Goal: Complete application form: Complete application form

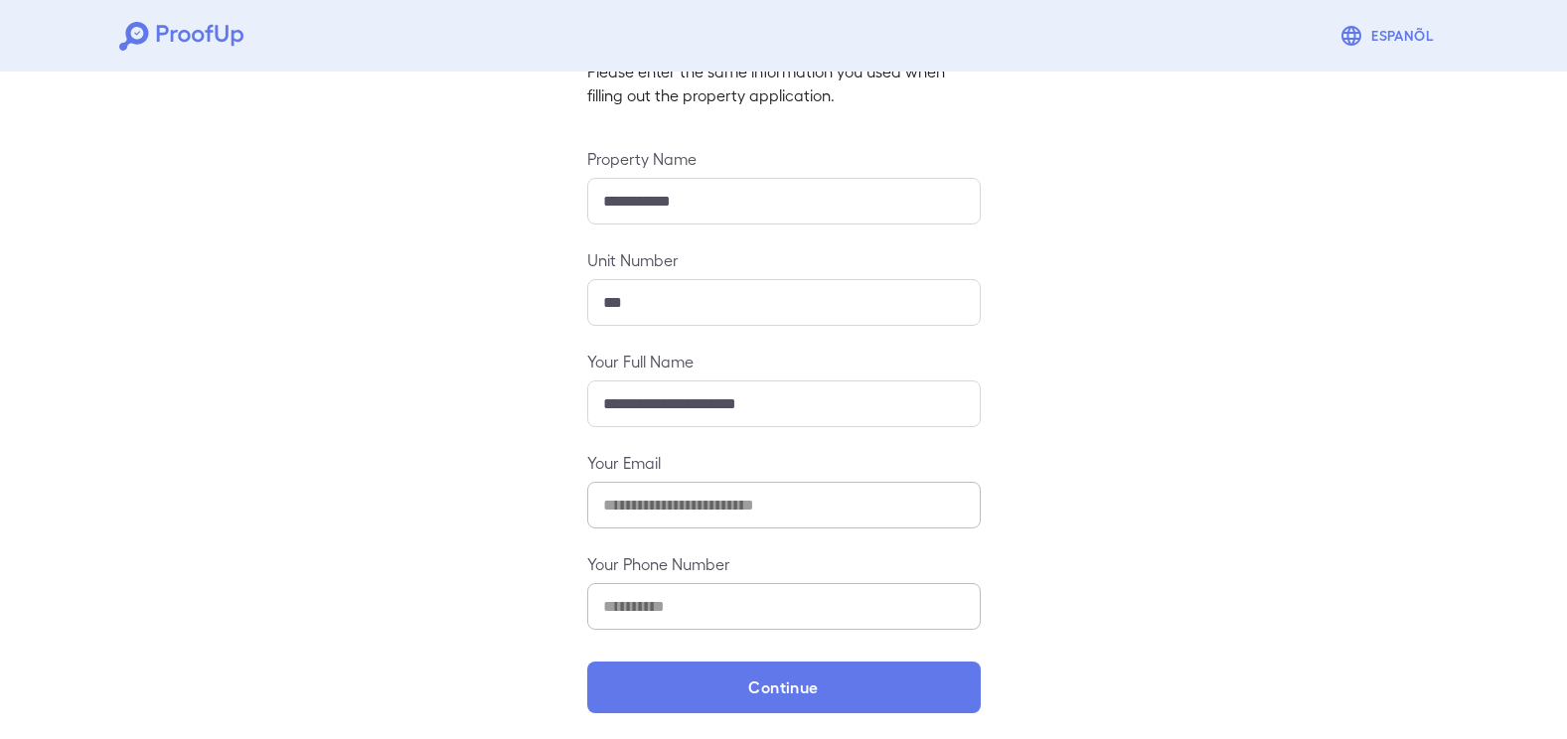
scroll to position [161, 0]
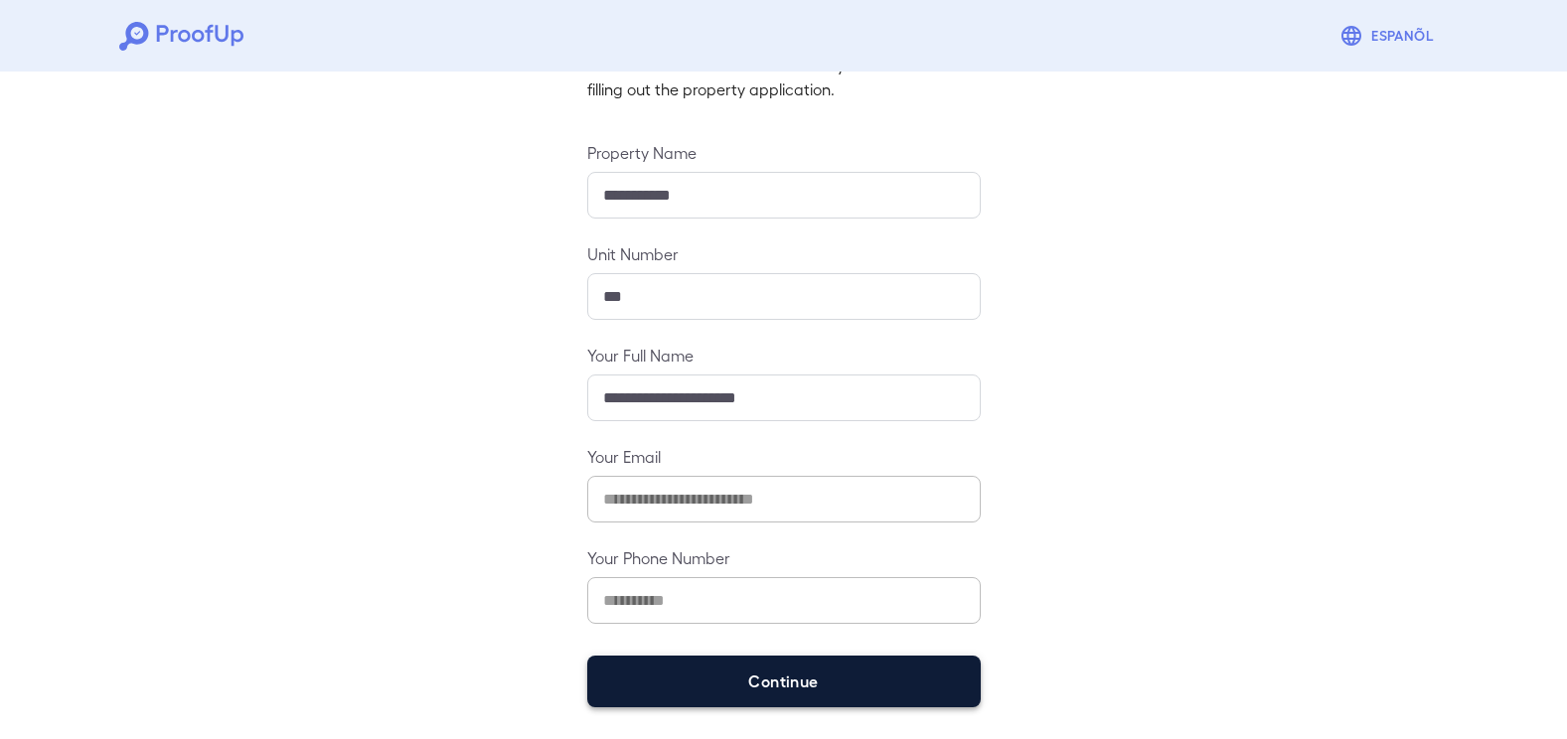
click at [756, 692] on button "Continue" at bounding box center [783, 682] width 393 height 52
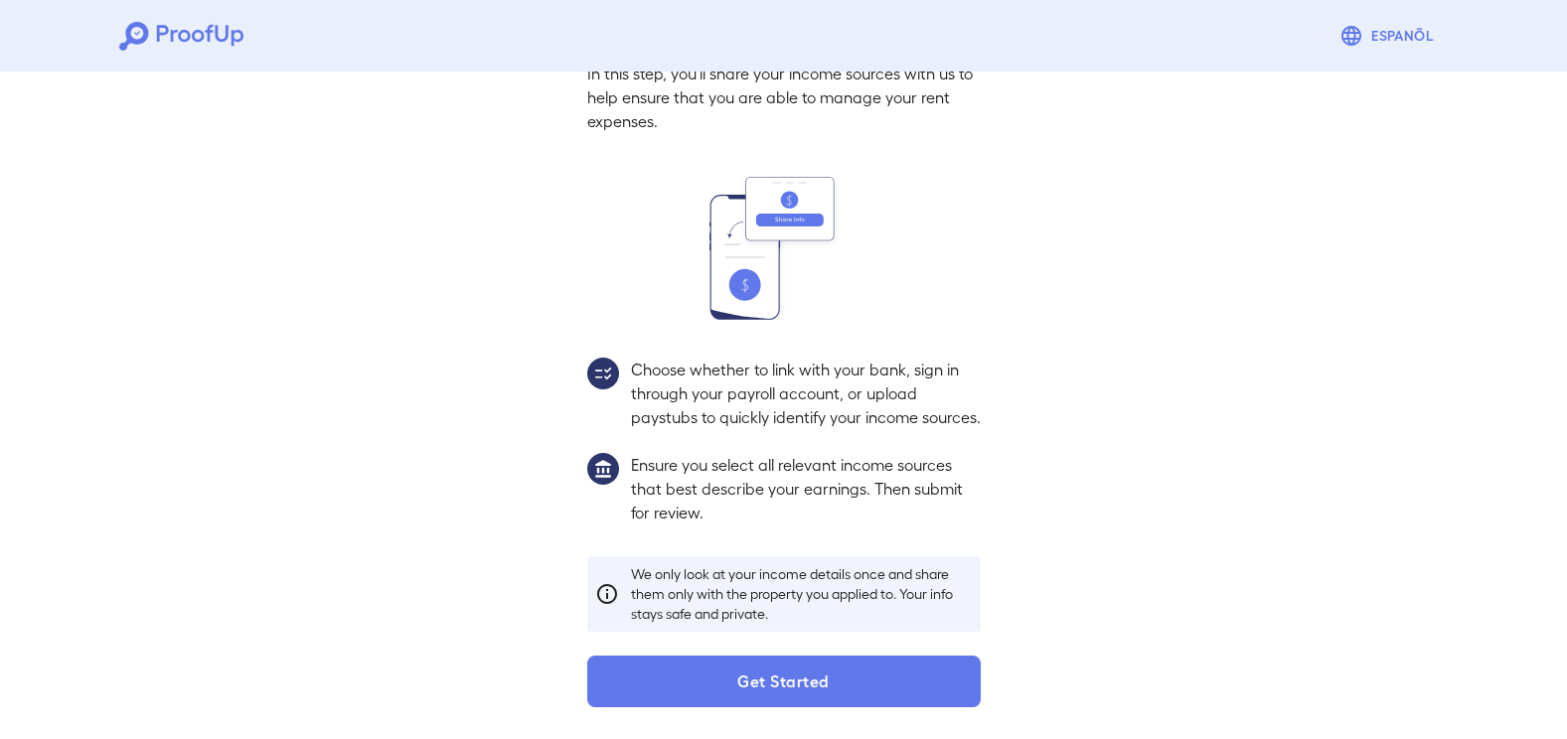
scroll to position [133, 0]
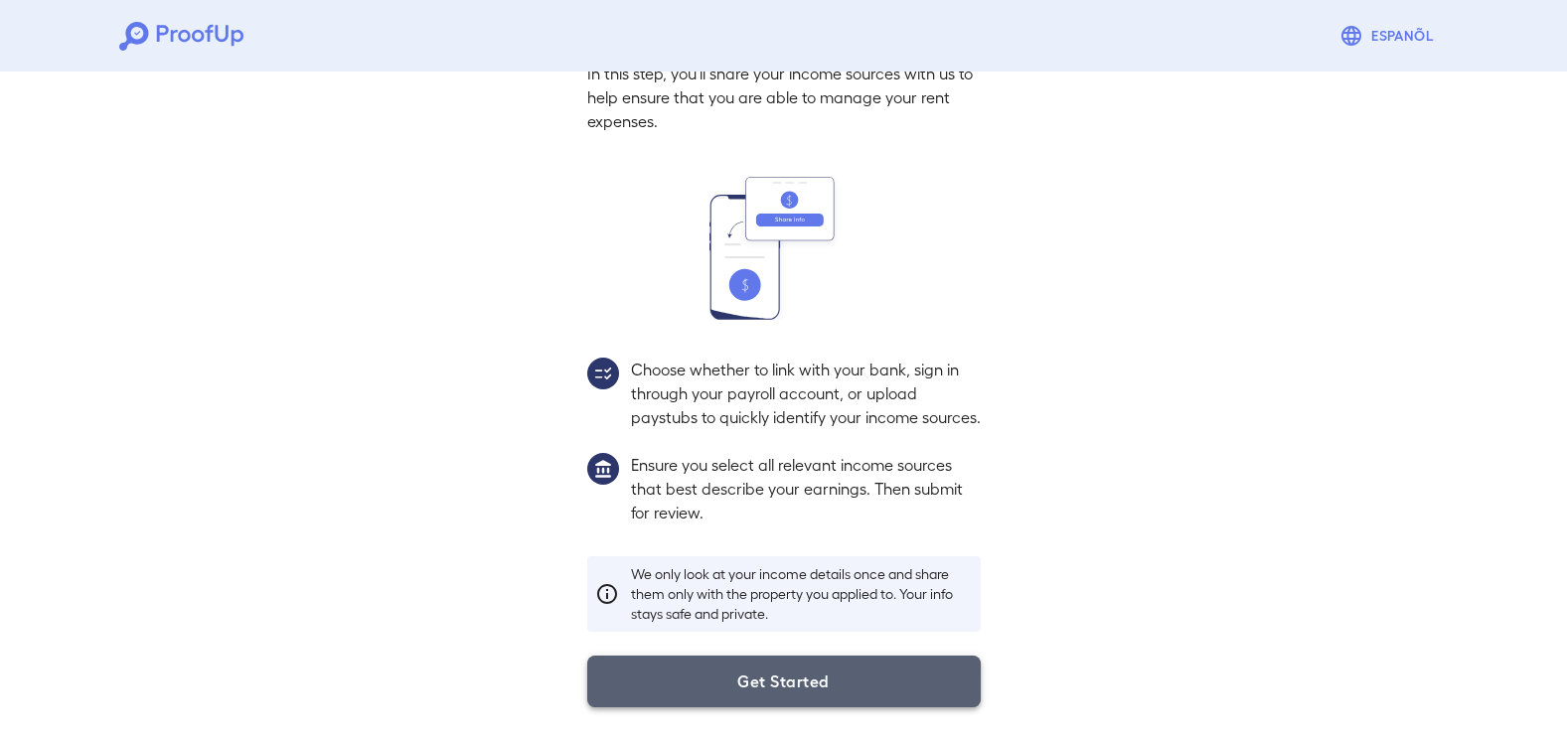
click at [828, 696] on button "Get Started" at bounding box center [783, 682] width 393 height 52
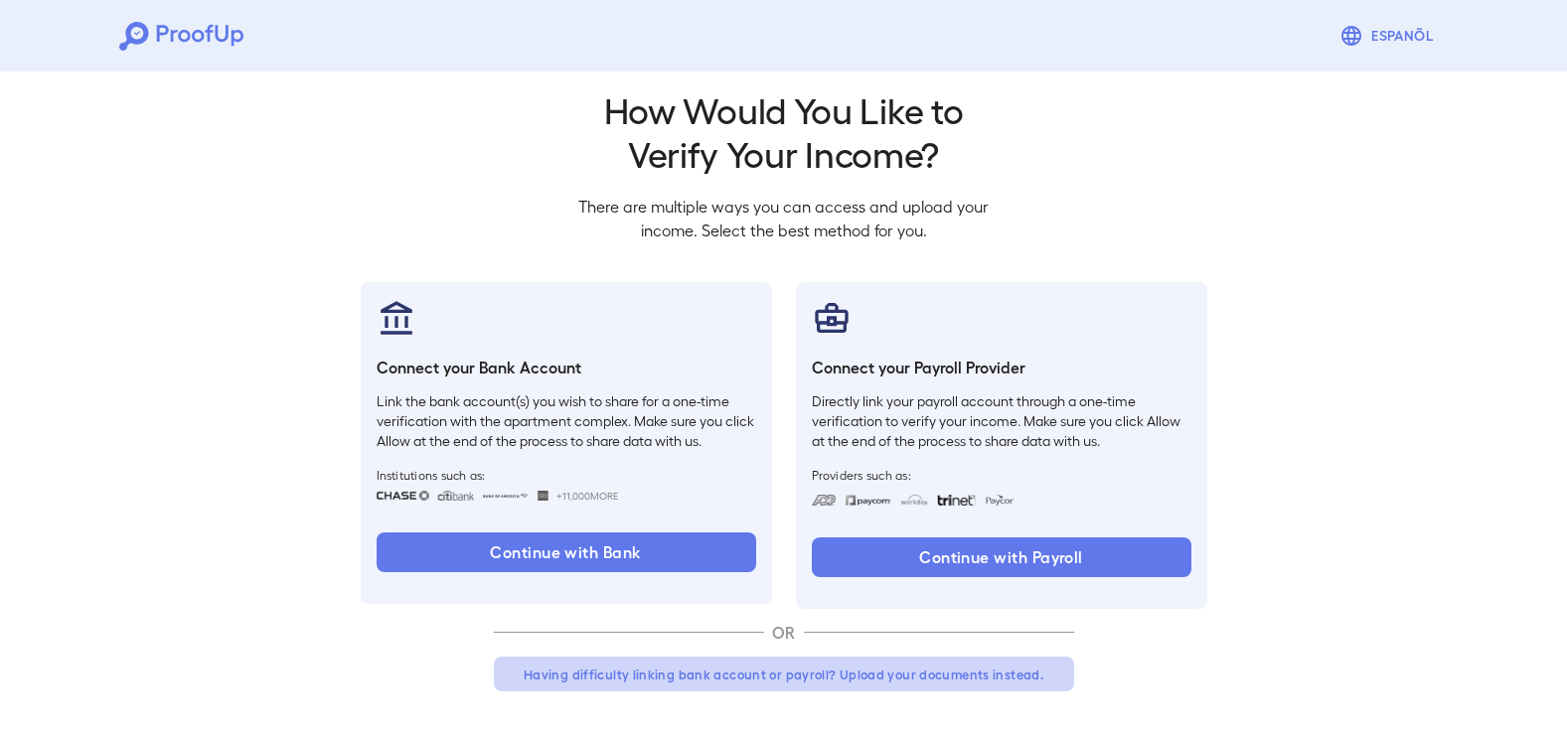
click at [747, 678] on button "Having difficulty linking bank account or payroll? Upload your documents instea…" at bounding box center [784, 675] width 580 height 36
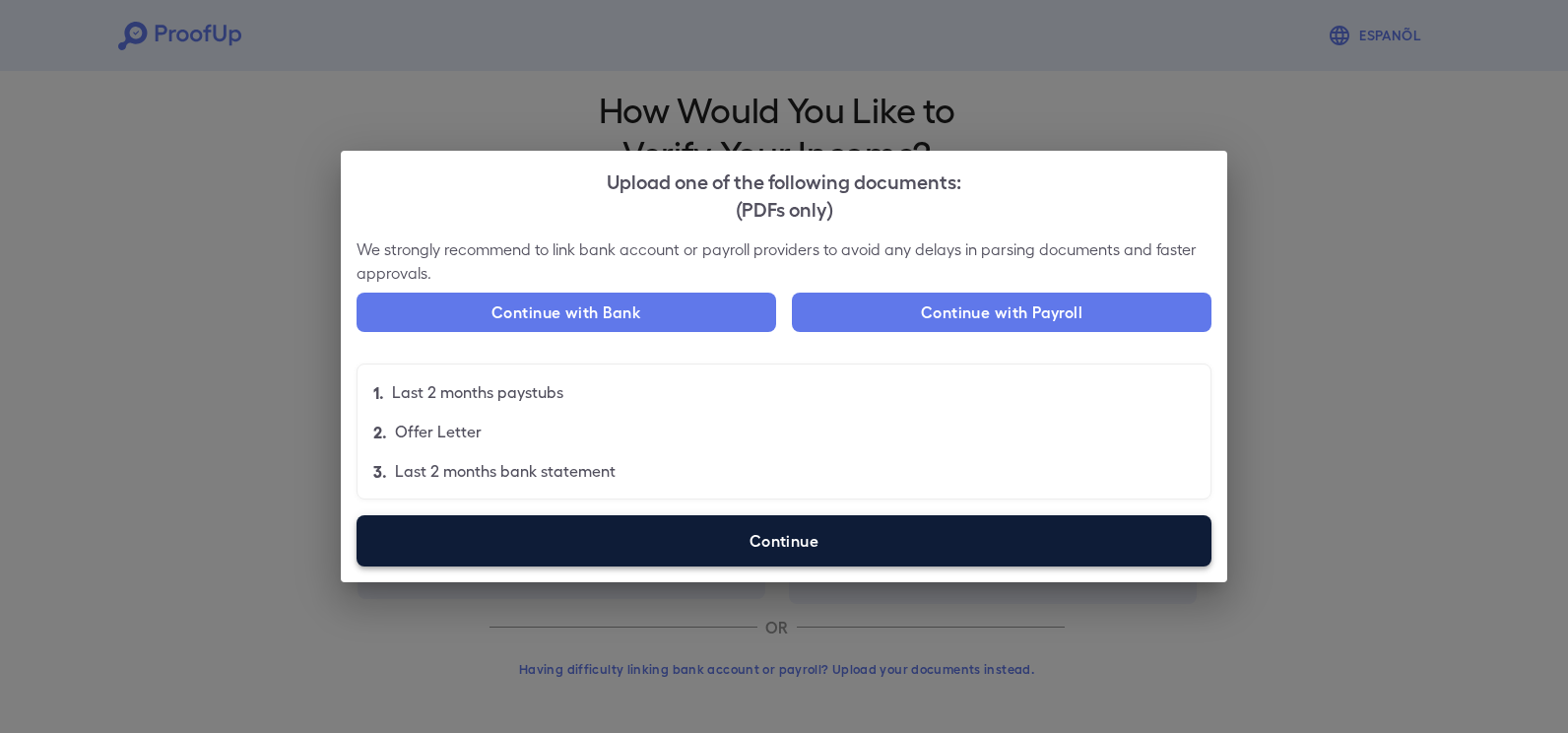
click at [697, 540] on label "Continue" at bounding box center [784, 542] width 855 height 52
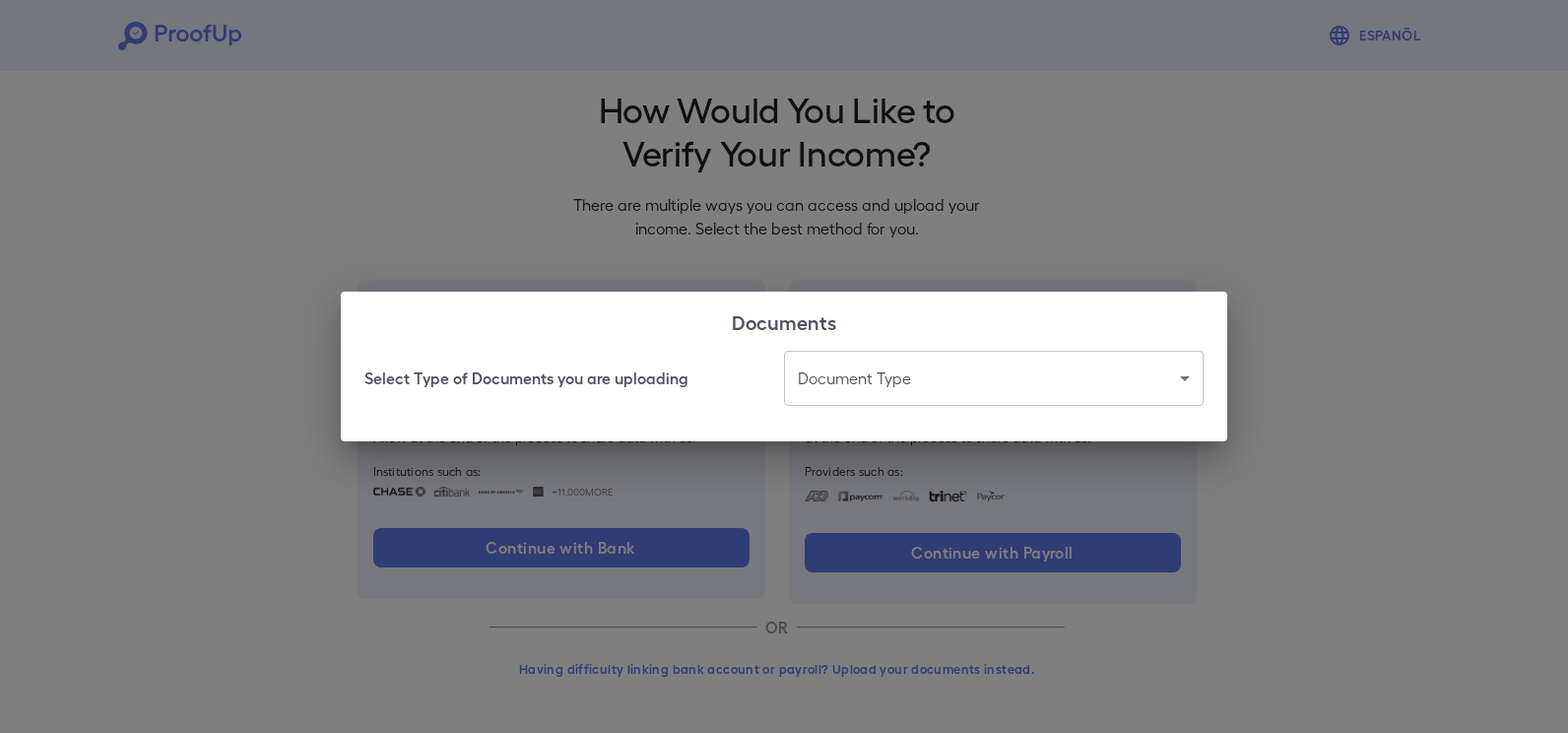
click at [844, 384] on body "Espanõl Go back How Would You Like to Verify Your Income? There are multiple wa…" at bounding box center [784, 356] width 1568 height 753
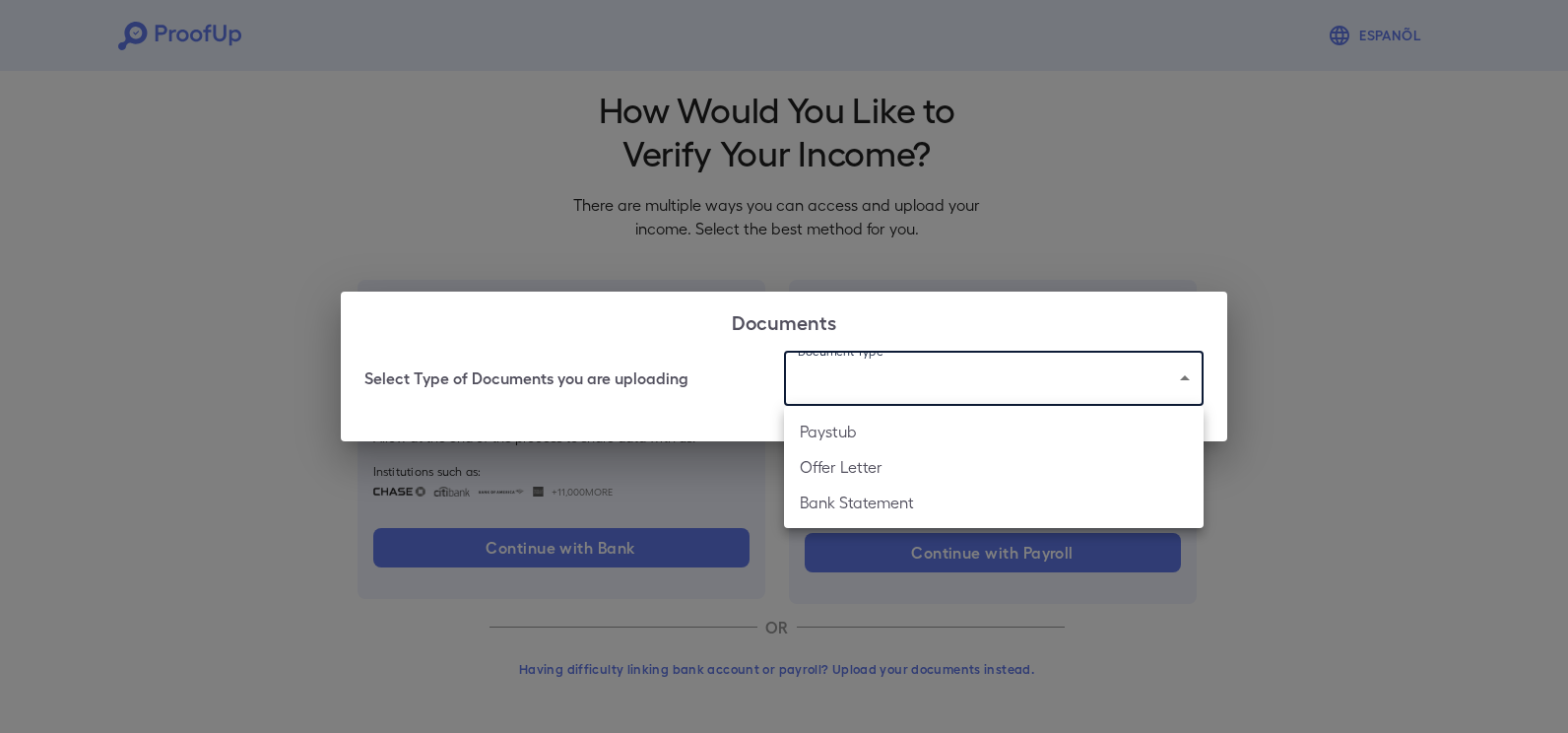
click at [852, 508] on li "Bank Statement" at bounding box center [994, 503] width 420 height 36
type input "**********"
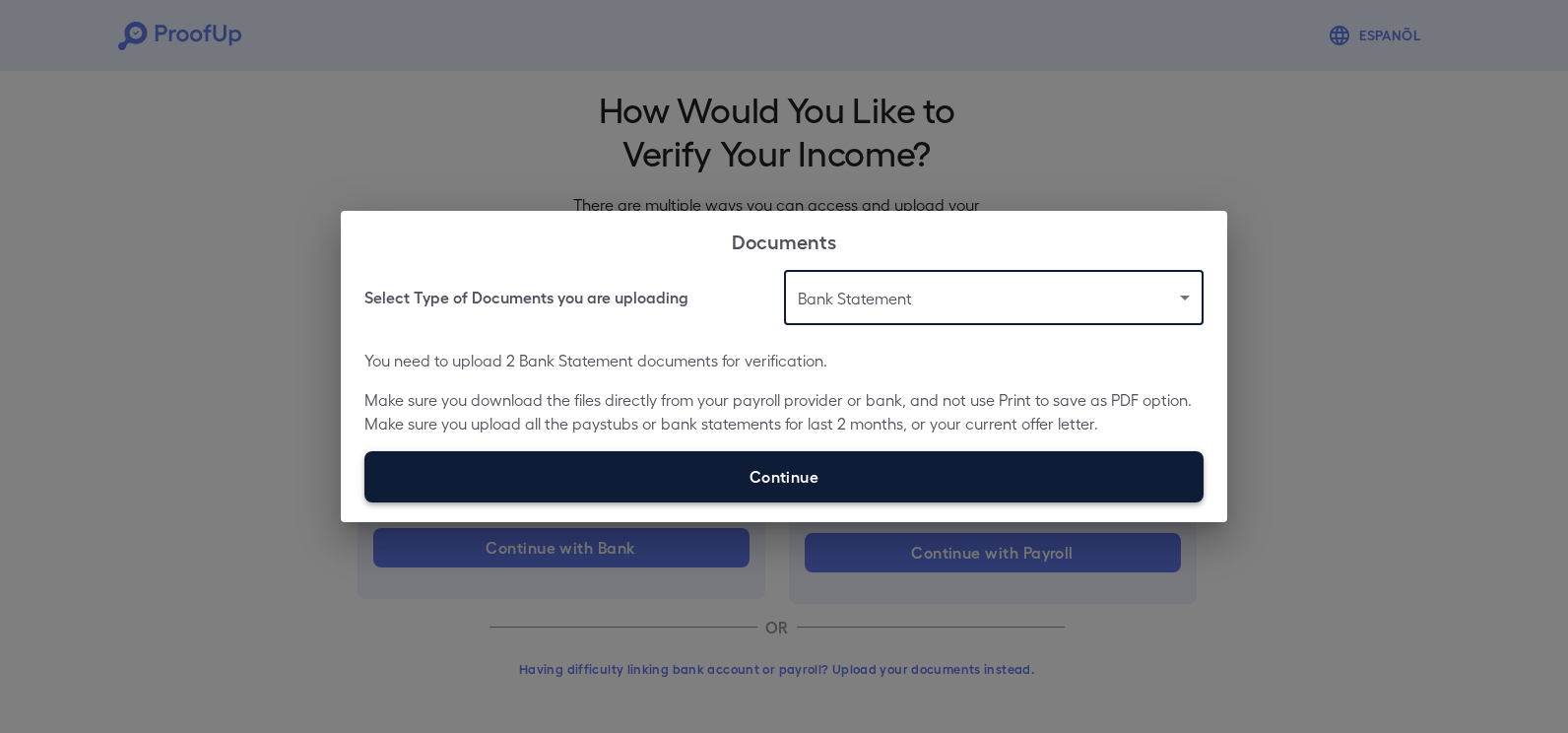
click at [790, 469] on label "Continue" at bounding box center [784, 477] width 839 height 52
click at [366, 502] on input "Continue" at bounding box center [365, 502] width 1 height 1
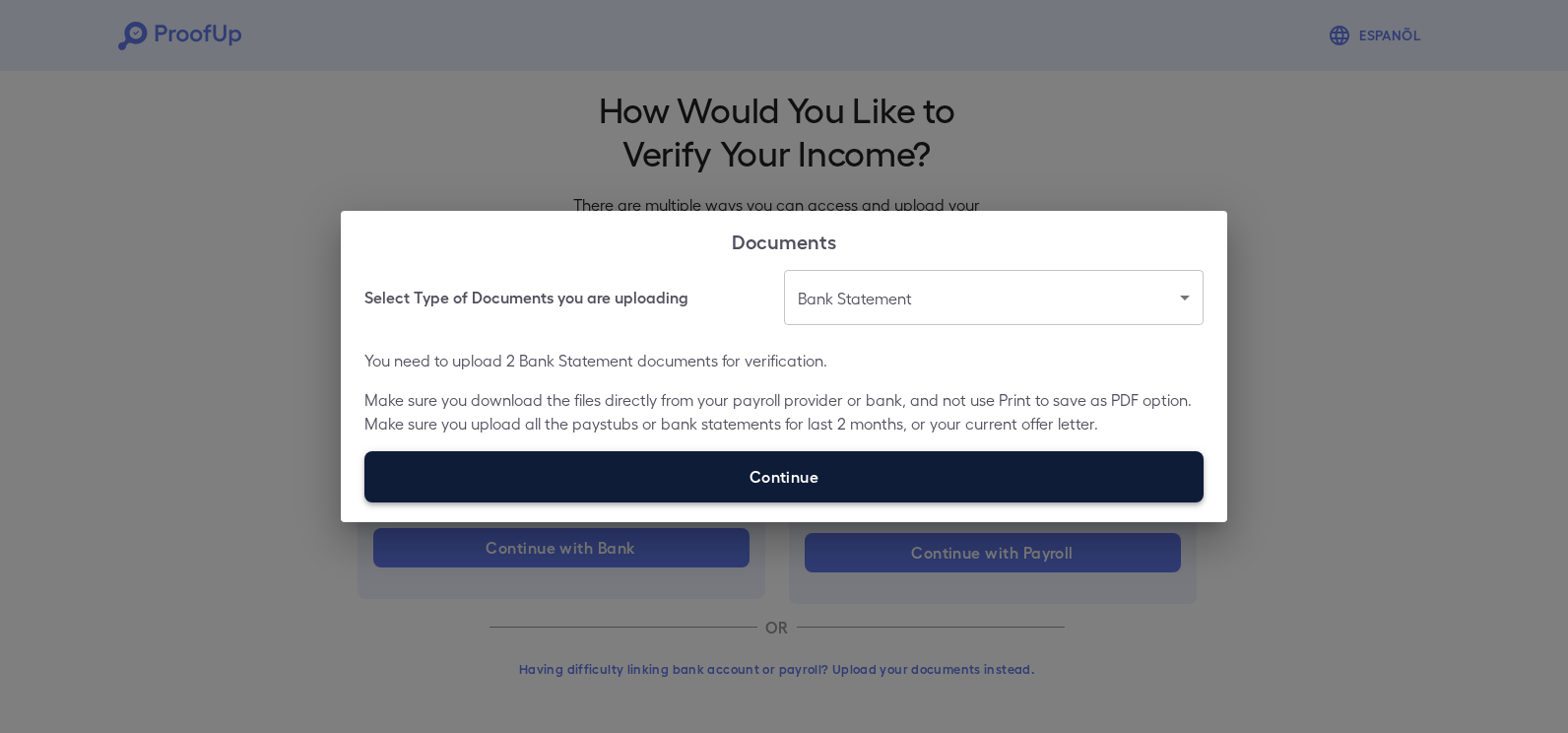
type input "**********"
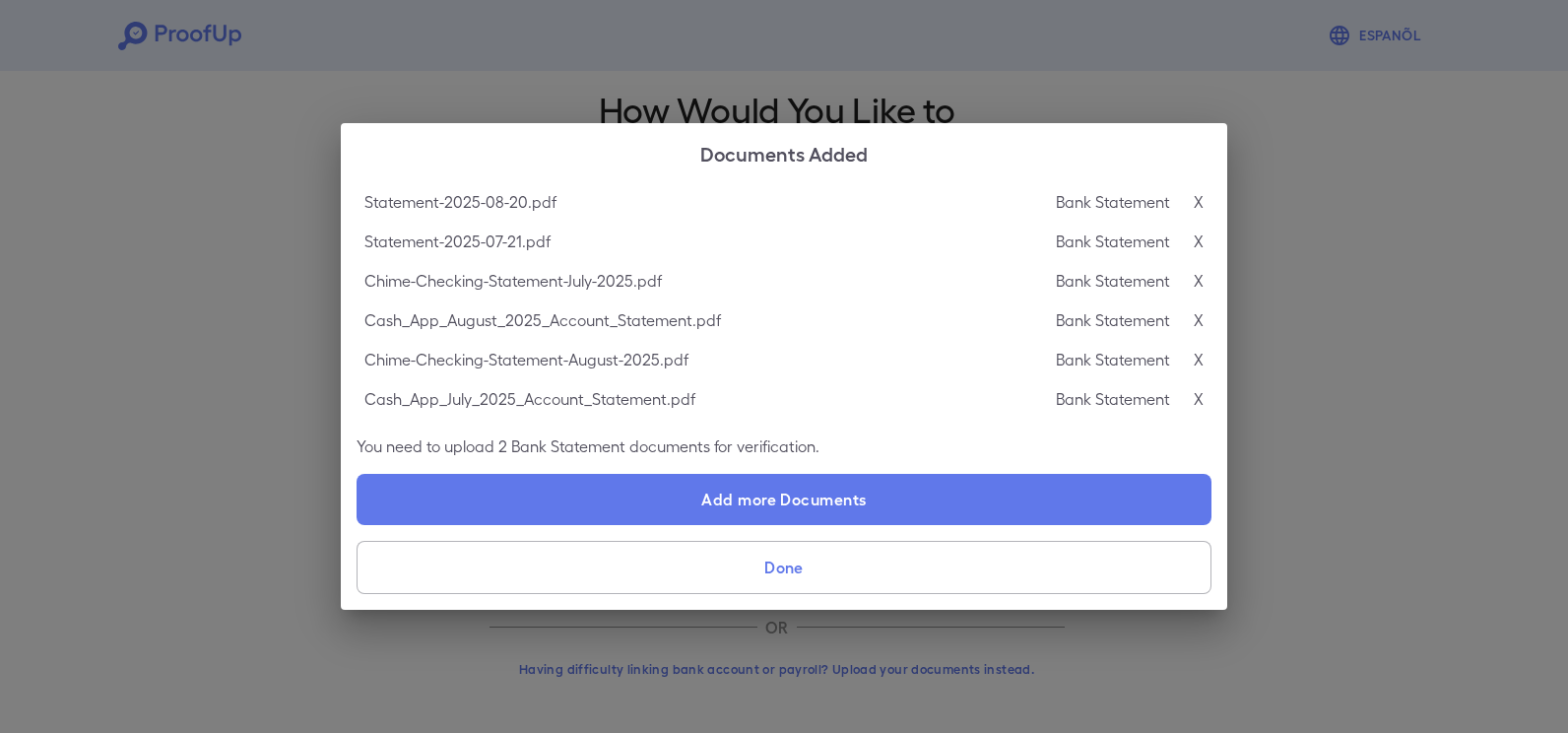
click at [751, 577] on button "Done" at bounding box center [784, 567] width 855 height 54
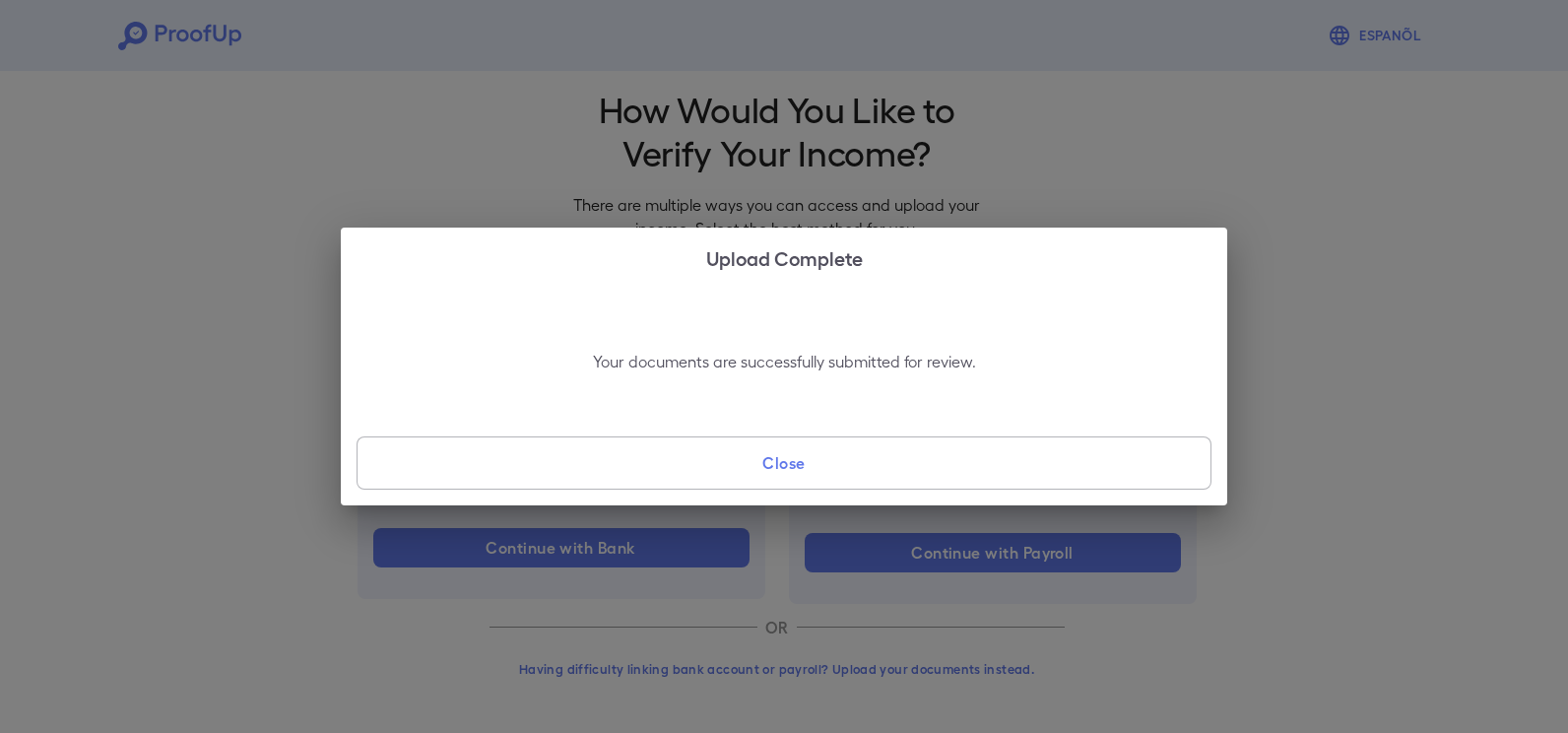
click at [788, 478] on button "Close" at bounding box center [784, 463] width 855 height 54
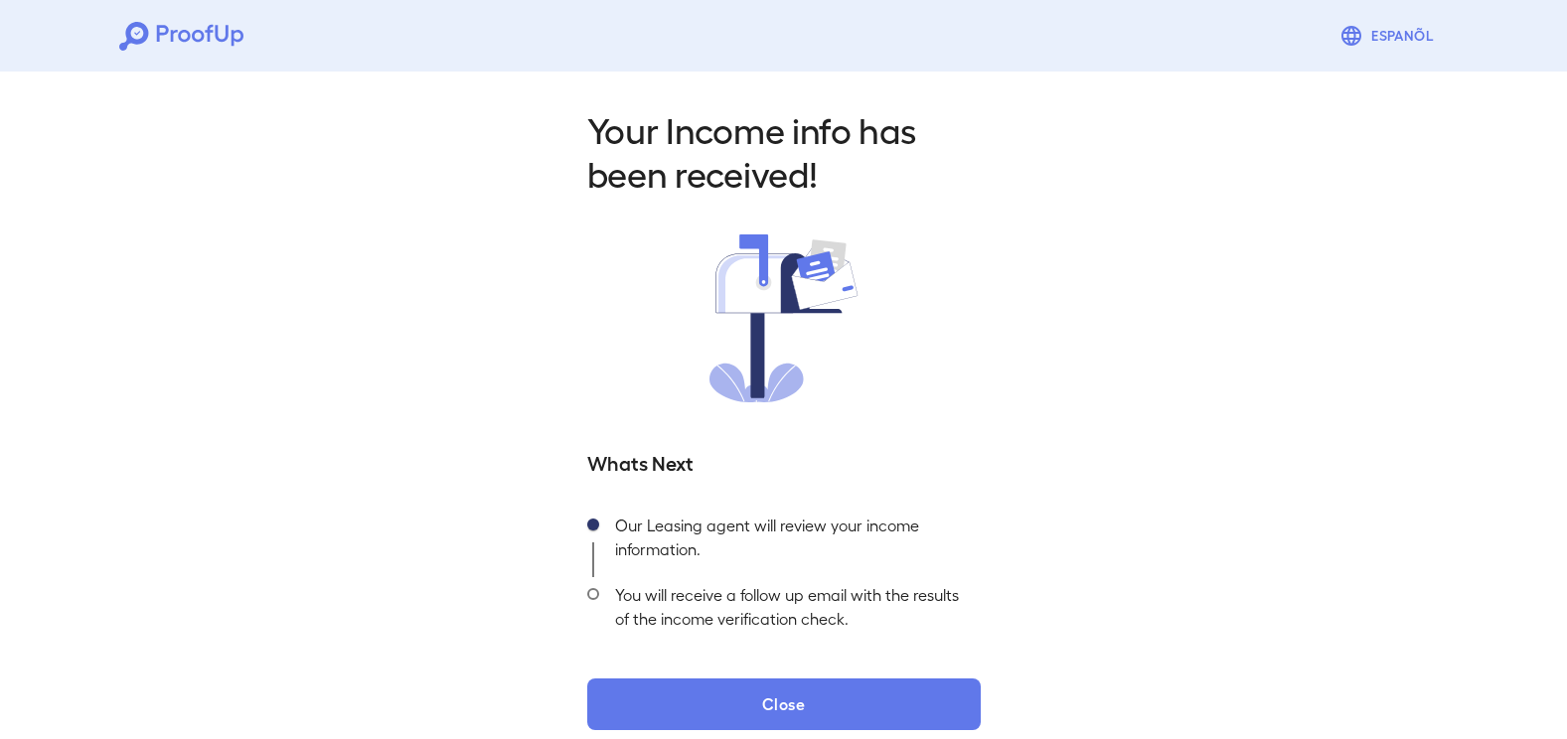
click at [147, 31] on icon at bounding box center [133, 36] width 29 height 29
click at [179, 39] on icon at bounding box center [181, 36] width 124 height 29
